Goal: Task Accomplishment & Management: Manage account settings

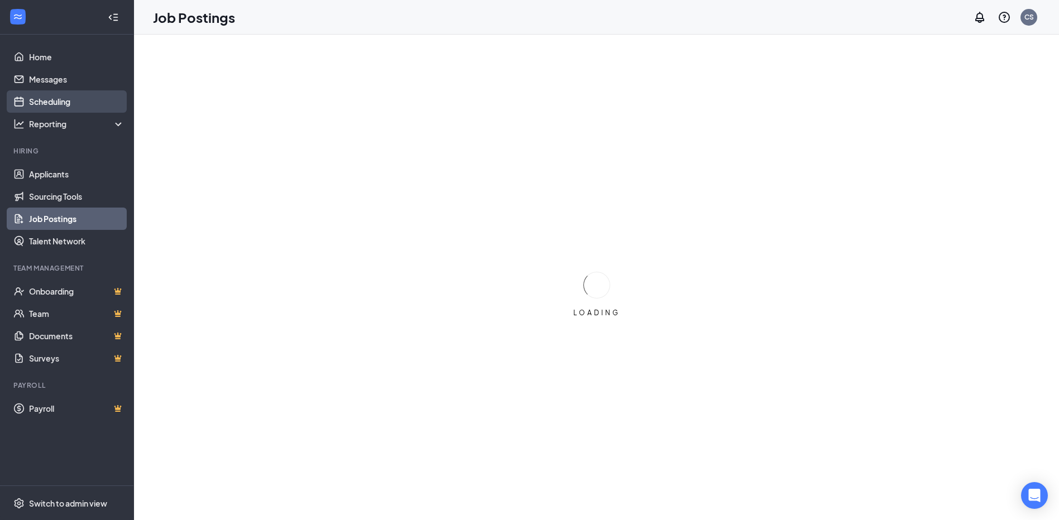
click at [56, 105] on link "Scheduling" at bounding box center [76, 101] width 95 height 22
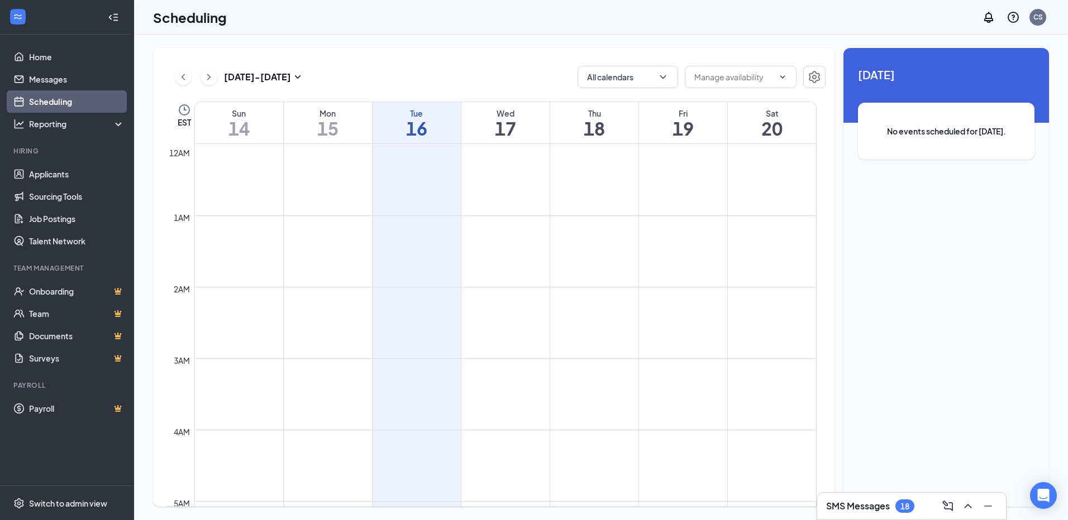
scroll to position [549, 0]
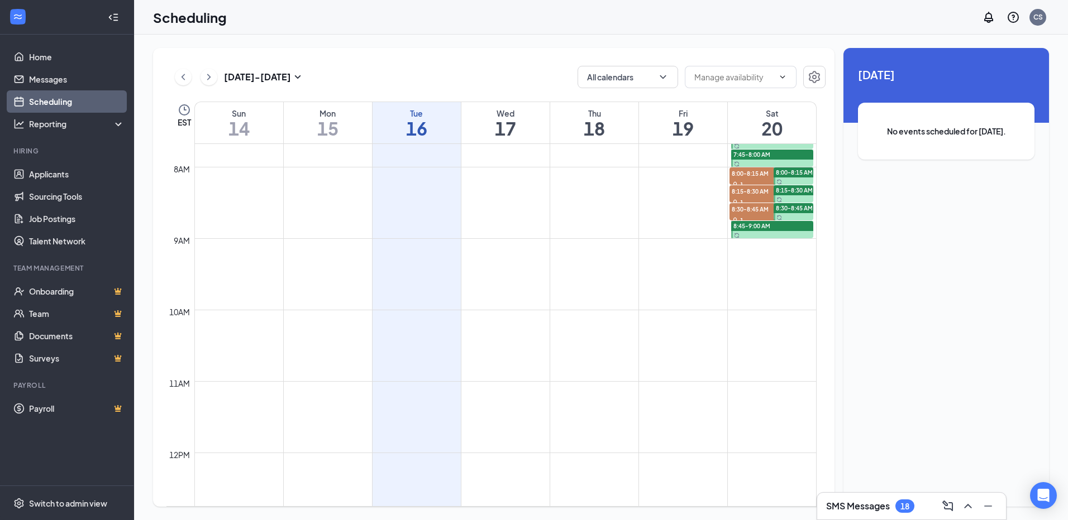
click at [906, 130] on span "No events scheduled for [DATE]." at bounding box center [946, 131] width 132 height 12
click at [937, 128] on span "No events scheduled for [DATE]." at bounding box center [946, 131] width 132 height 12
click at [900, 136] on span "No events scheduled for [DATE]." at bounding box center [946, 131] width 132 height 12
click at [862, 102] on div "[DATE] No events scheduled for [DATE]." at bounding box center [945, 121] width 205 height 147
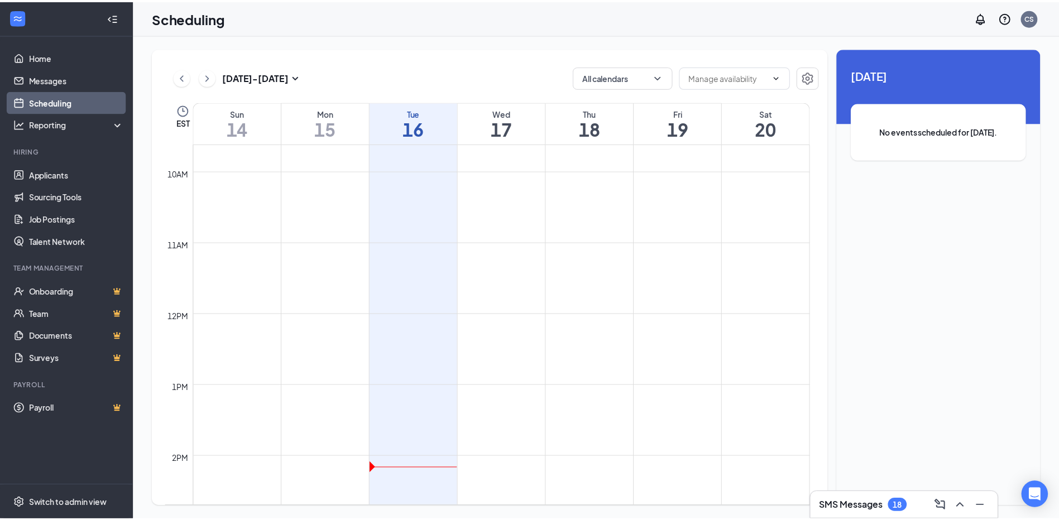
scroll to position [765, 0]
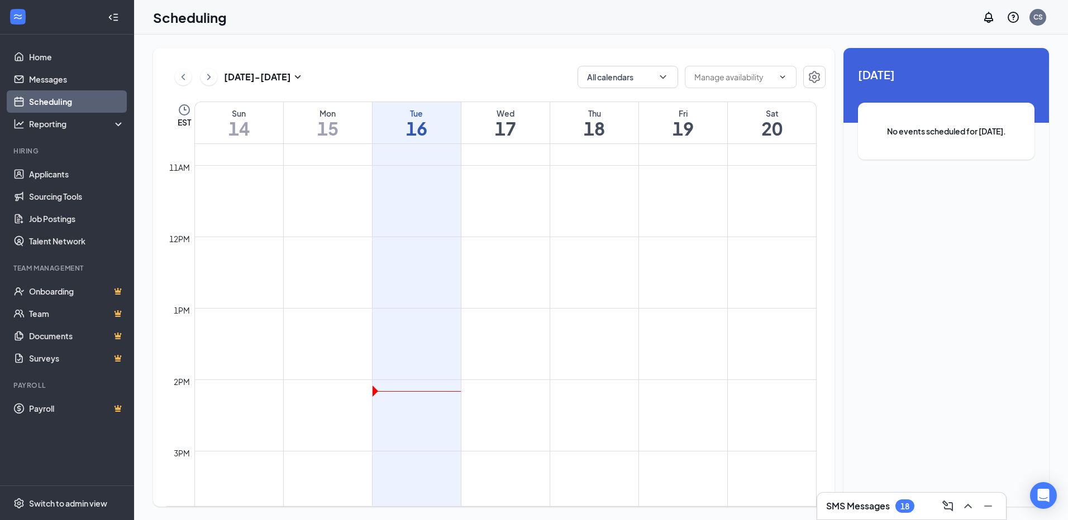
click at [414, 401] on td at bounding box center [505, 407] width 622 height 18
click at [40, 174] on link "Applicants" at bounding box center [76, 174] width 95 height 22
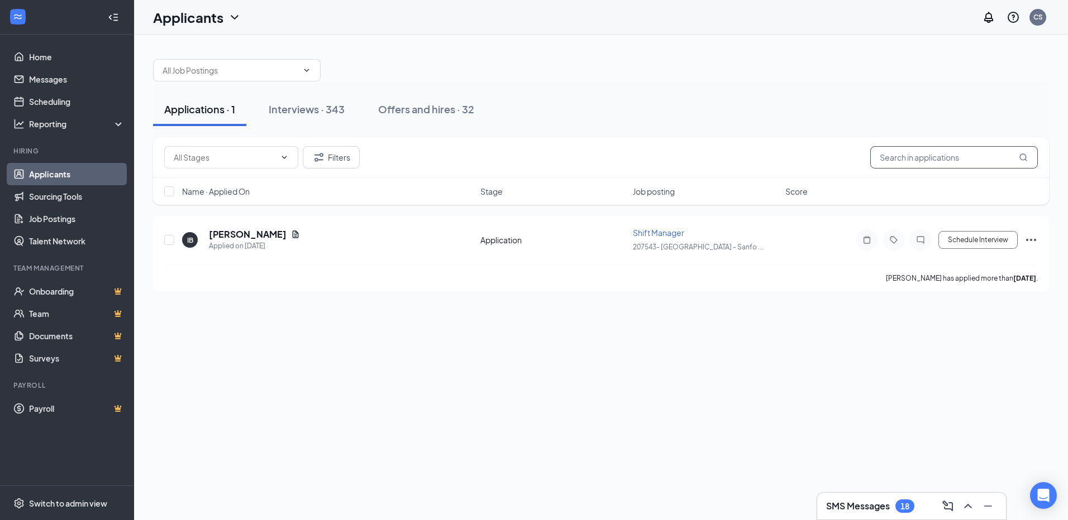
click at [934, 156] on input "text" at bounding box center [954, 157] width 168 height 22
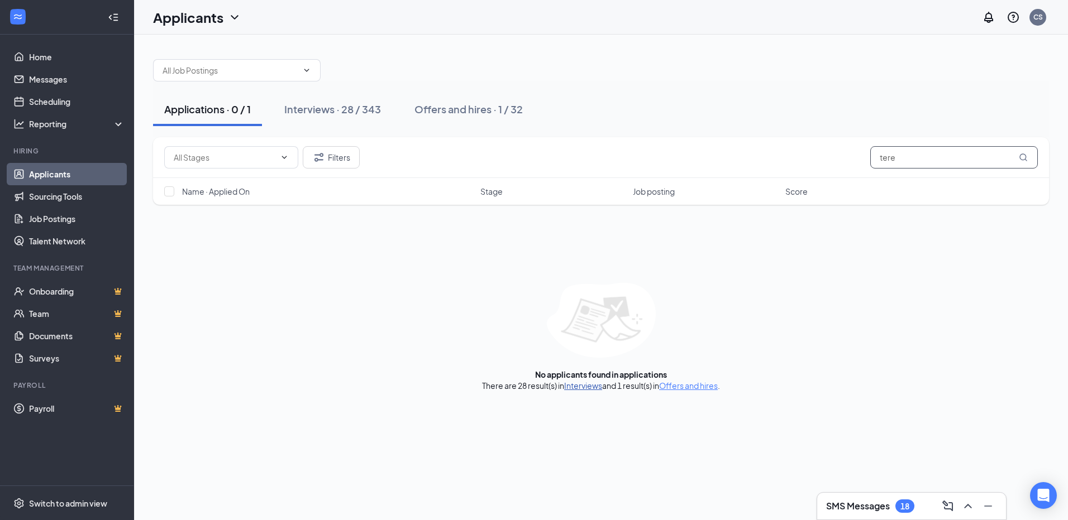
type input "tere"
click at [587, 388] on link "Interviews" at bounding box center [583, 386] width 38 height 10
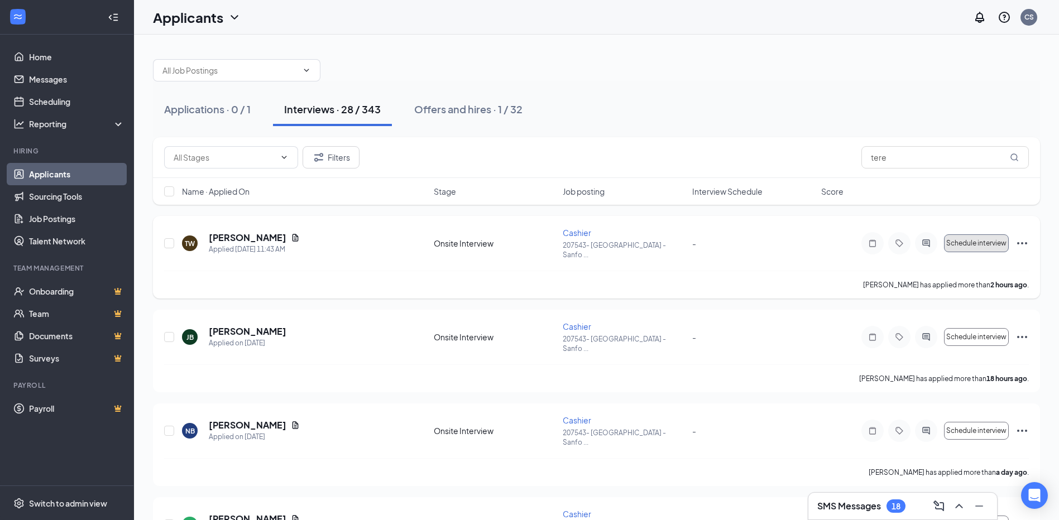
click at [979, 240] on span "Schedule interview" at bounding box center [976, 244] width 60 height 8
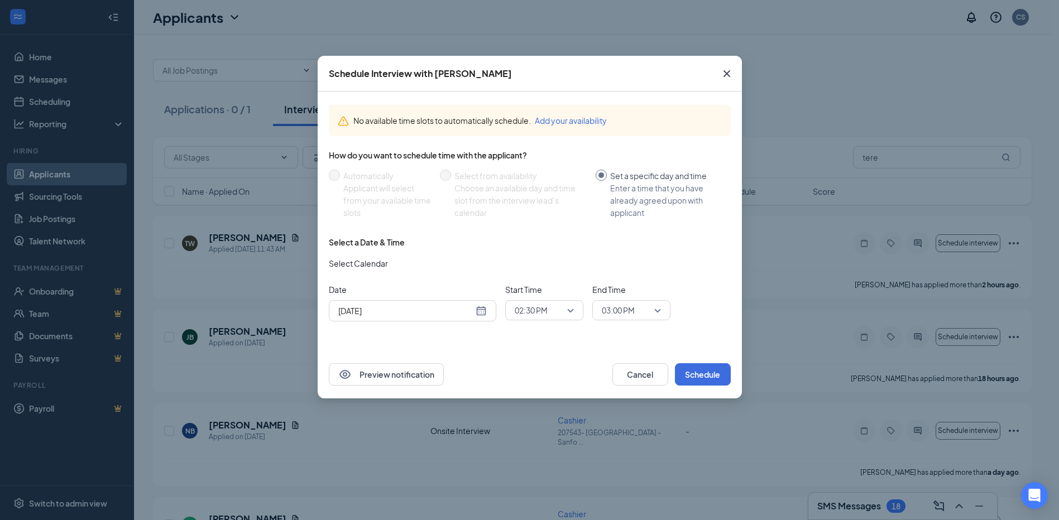
click at [482, 312] on div "[DATE]" at bounding box center [412, 311] width 149 height 12
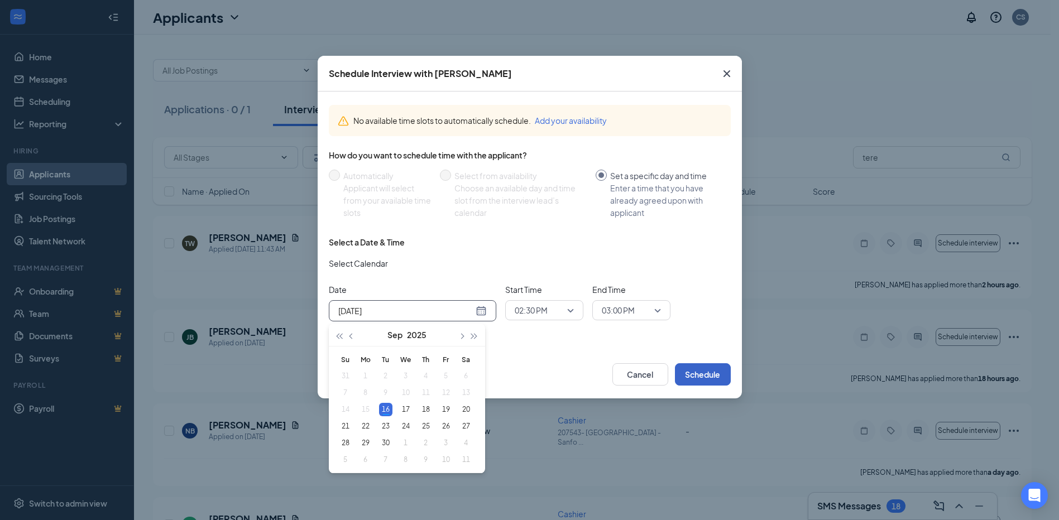
click at [697, 371] on button "Schedule" at bounding box center [703, 374] width 56 height 22
